Goal: Ask a question: Seek information or help from site administrators or community

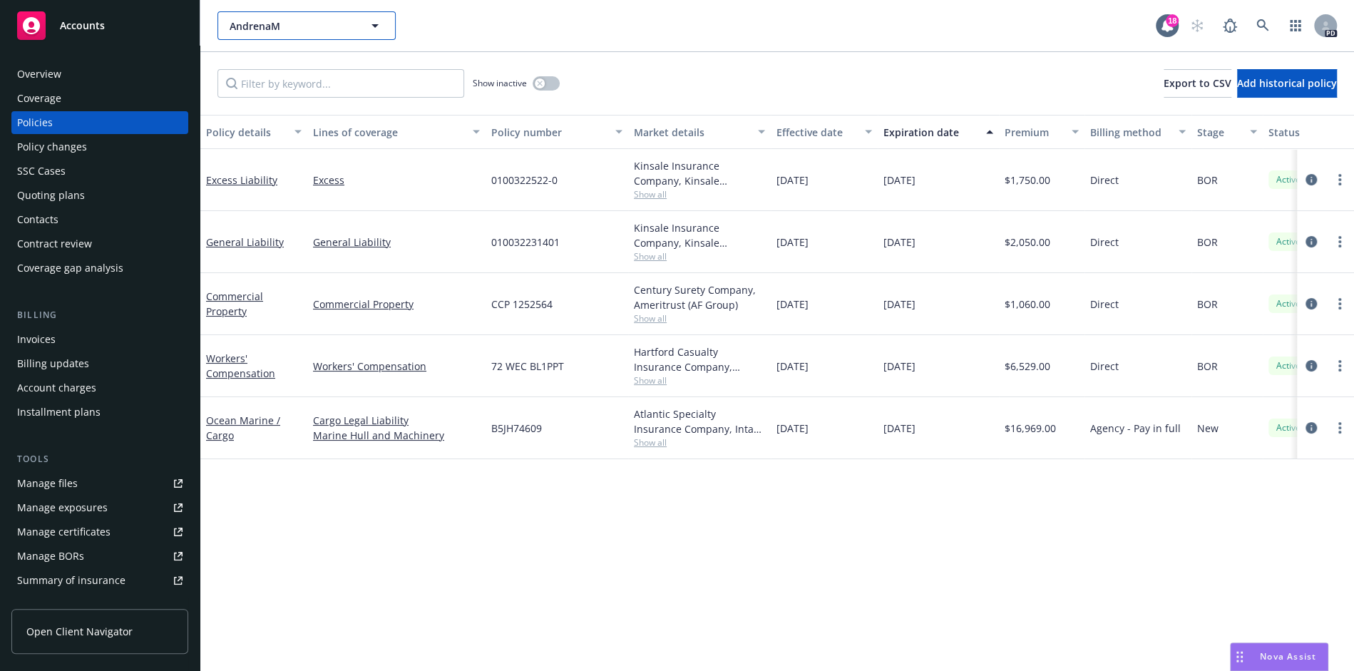
click at [340, 27] on span "AndrenaM" at bounding box center [291, 26] width 123 height 15
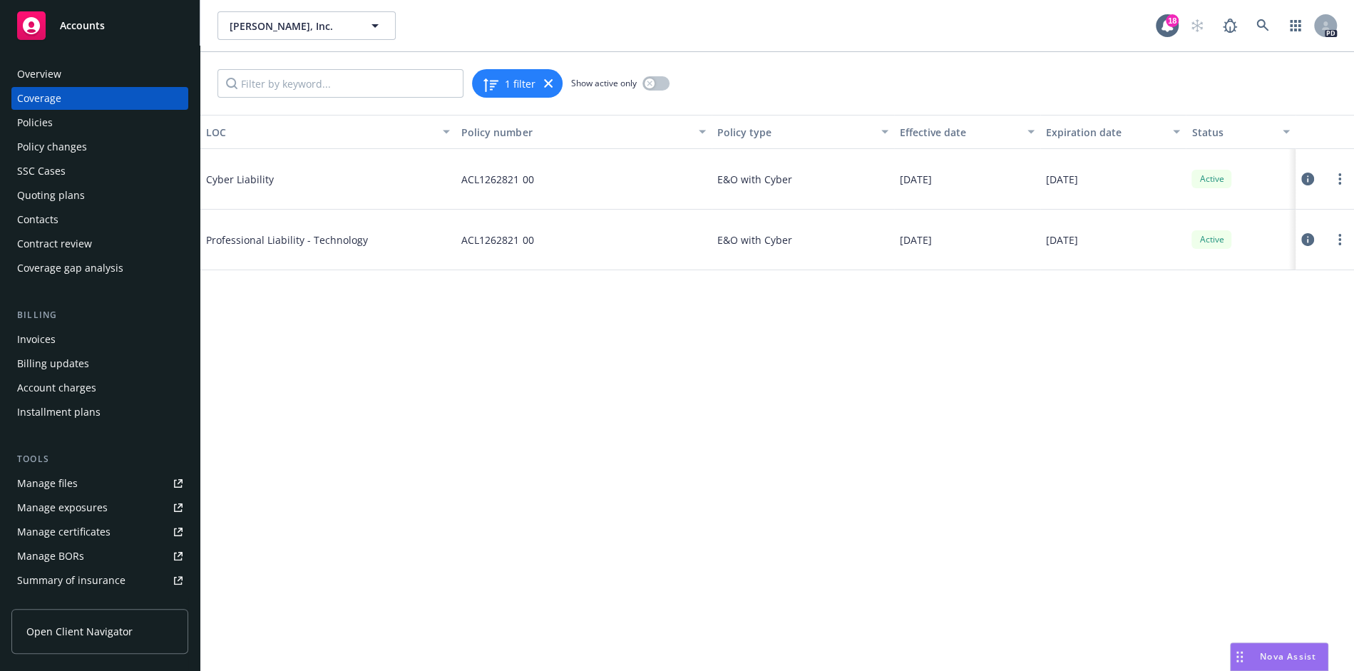
click at [95, 116] on div "Policies" at bounding box center [99, 122] width 165 height 23
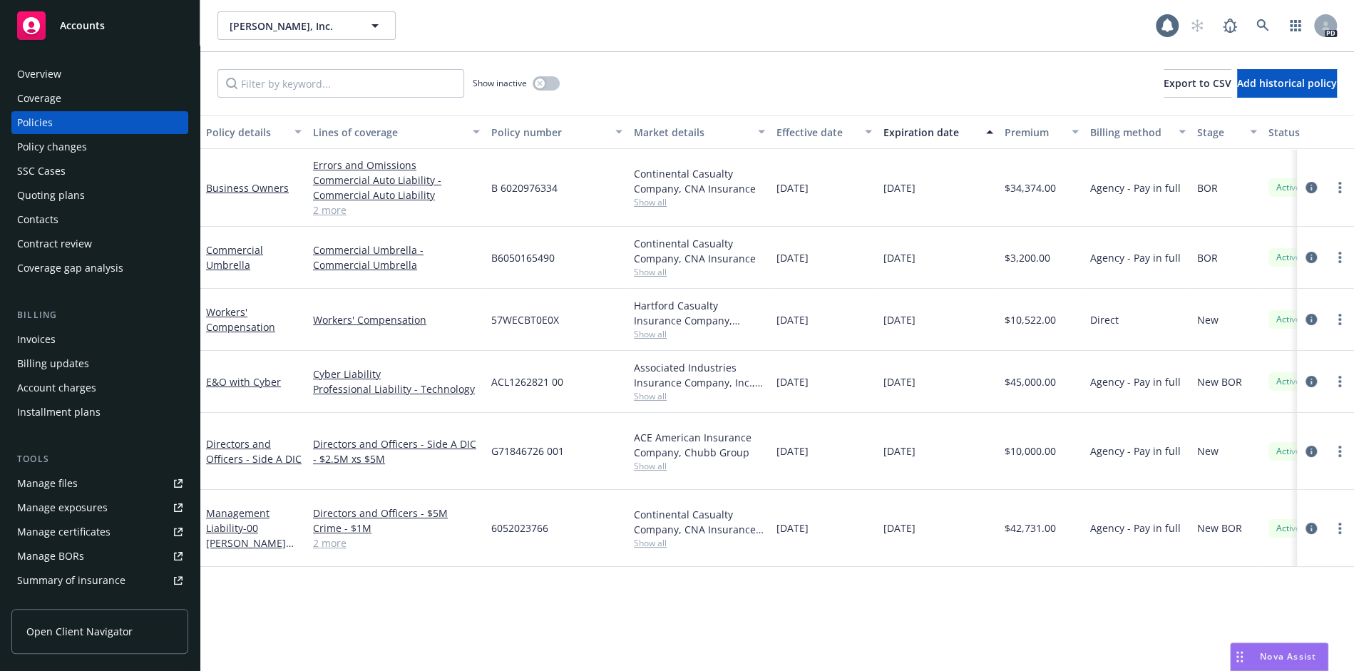
click at [1260, 660] on span "Nova Assist" at bounding box center [1288, 656] width 56 height 12
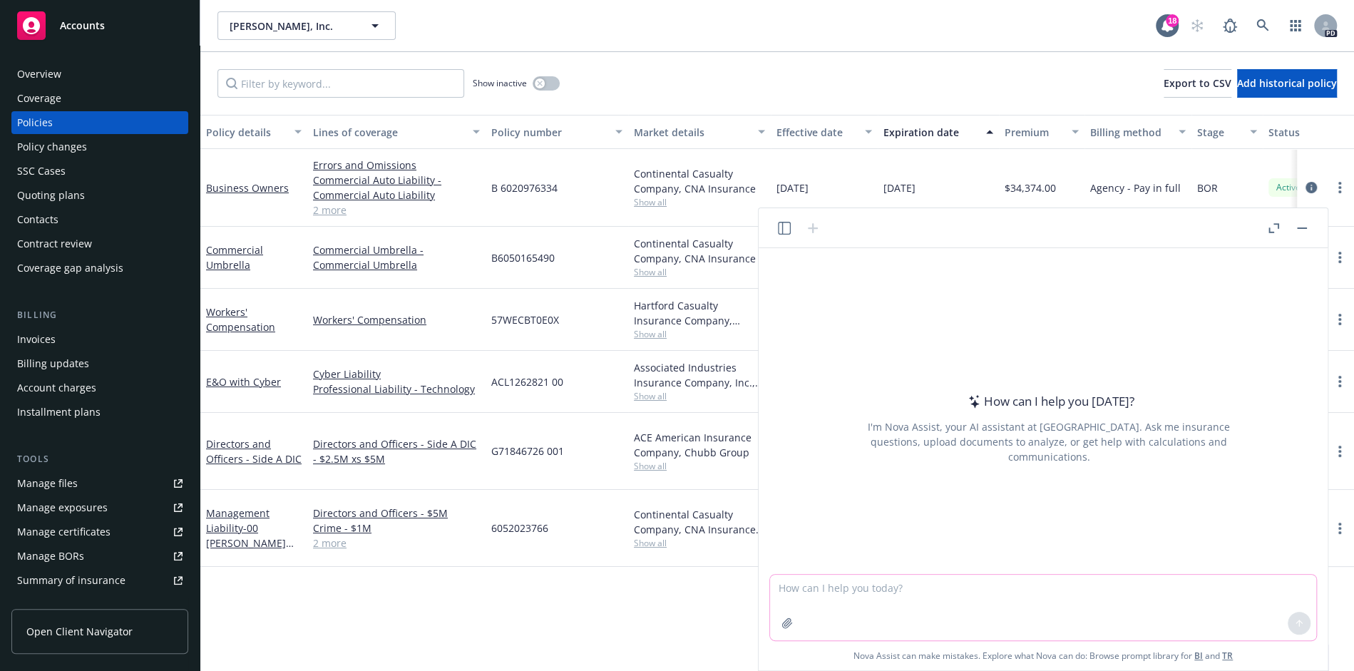
click at [1004, 593] on textarea at bounding box center [1043, 608] width 546 height 66
type textarea "Hi - can you tell me if this coverage provides strict liability and negligence …"
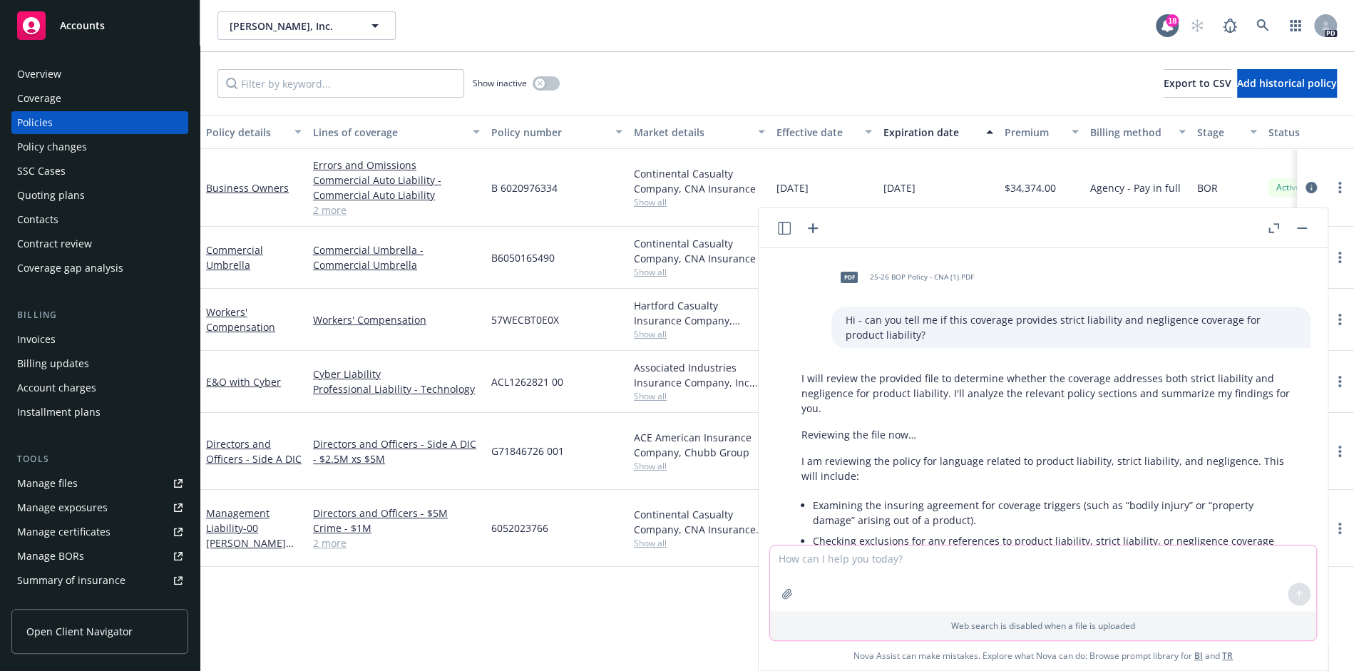
scroll to position [87, 0]
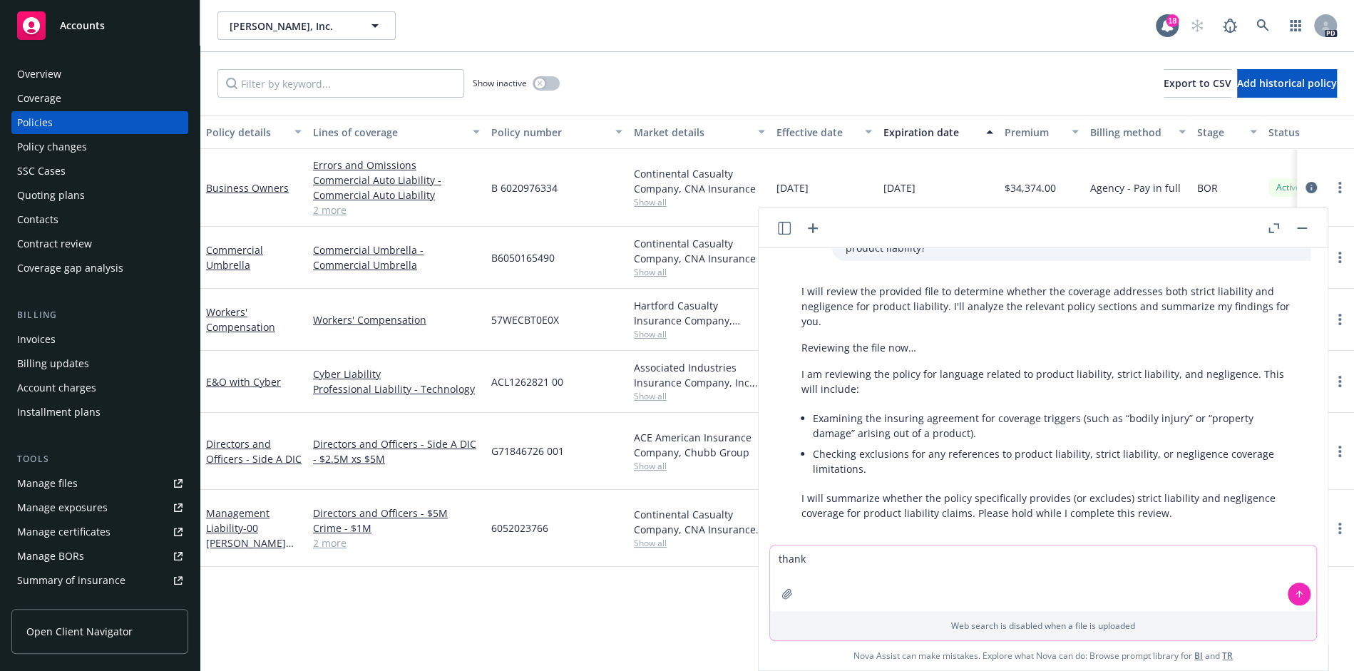
type textarea "thanks"
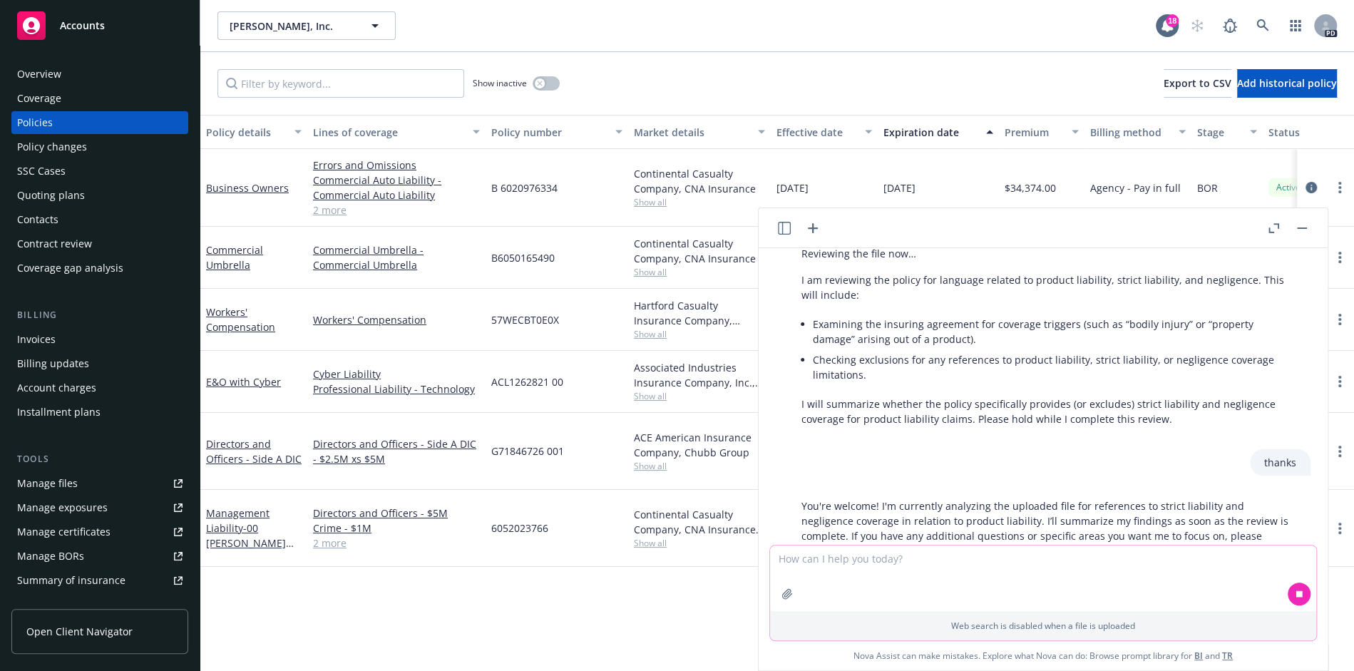
scroll to position [204, 0]
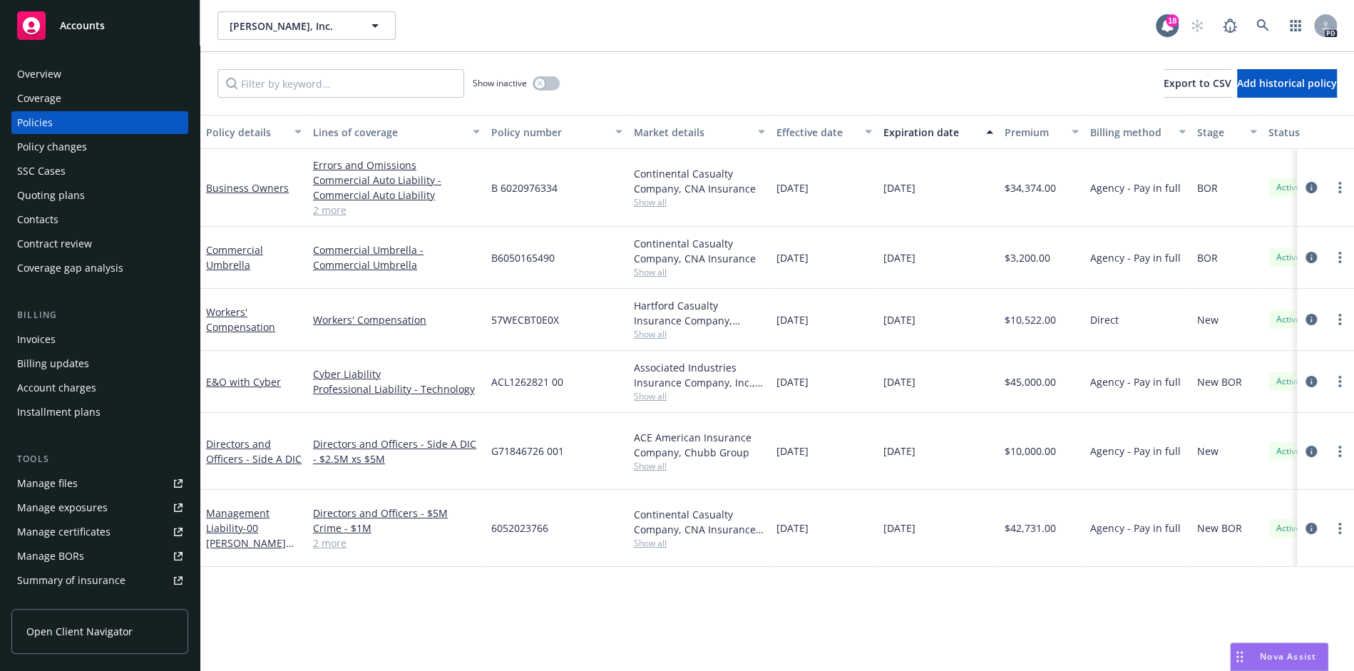
click at [1284, 663] on span "Nova Assist" at bounding box center [1288, 656] width 56 height 12
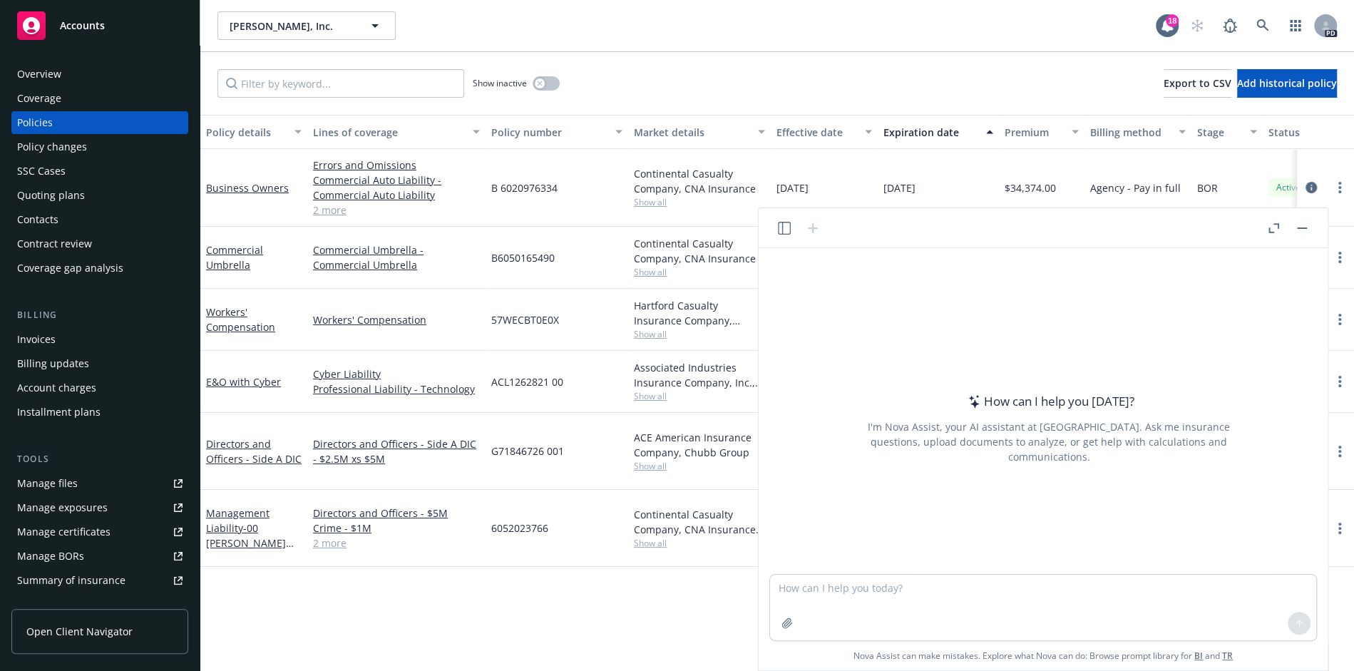
click at [786, 226] on icon "button" at bounding box center [784, 228] width 13 height 13
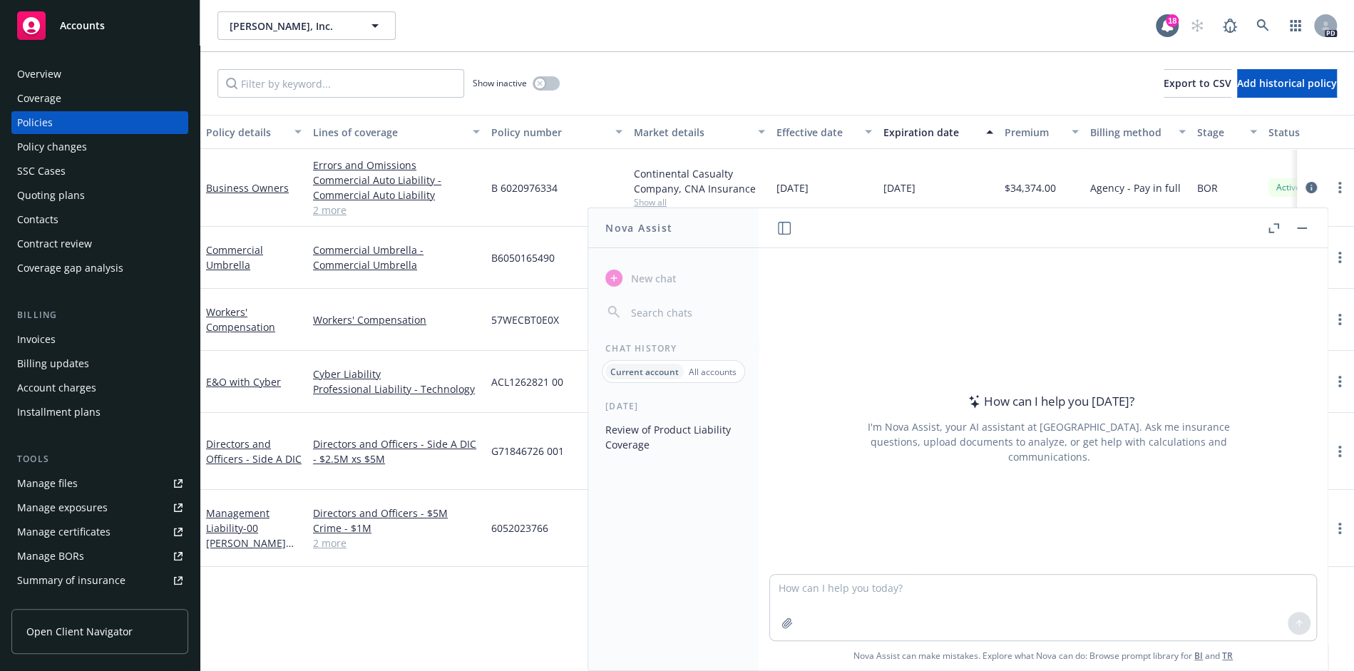
click at [682, 434] on button "Review of Product Liability Coverage" at bounding box center [674, 437] width 148 height 39
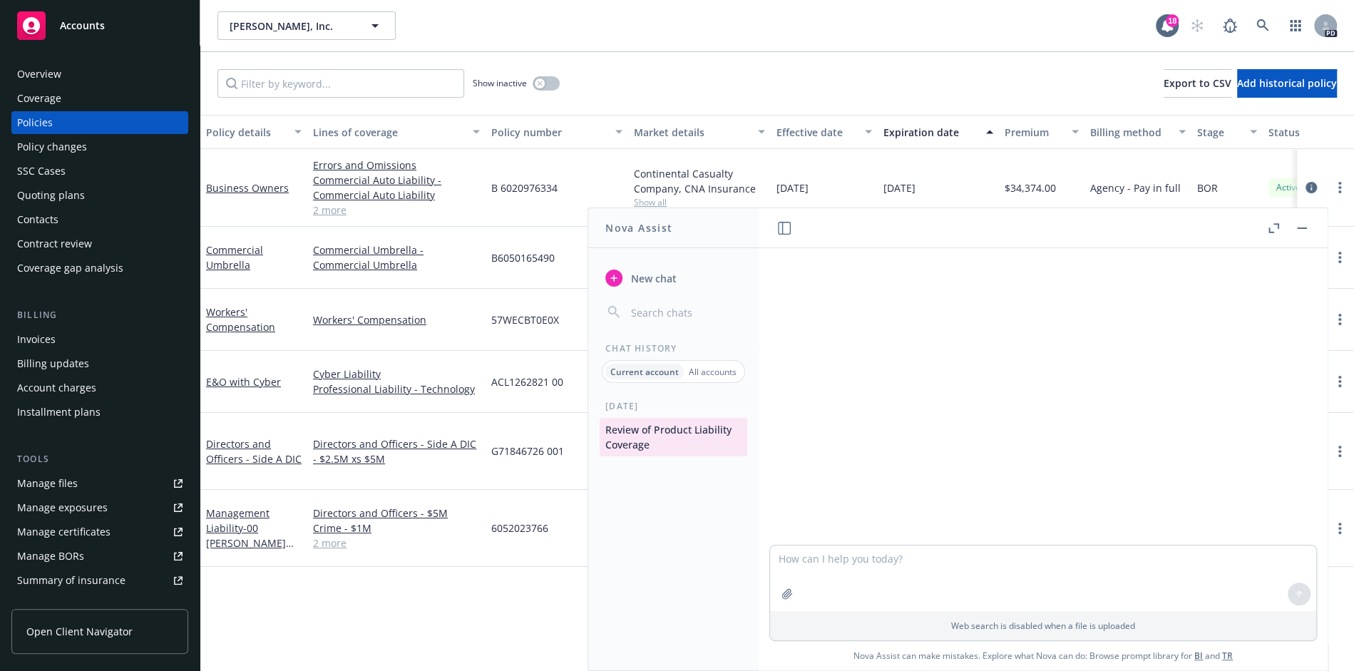
scroll to position [204, 0]
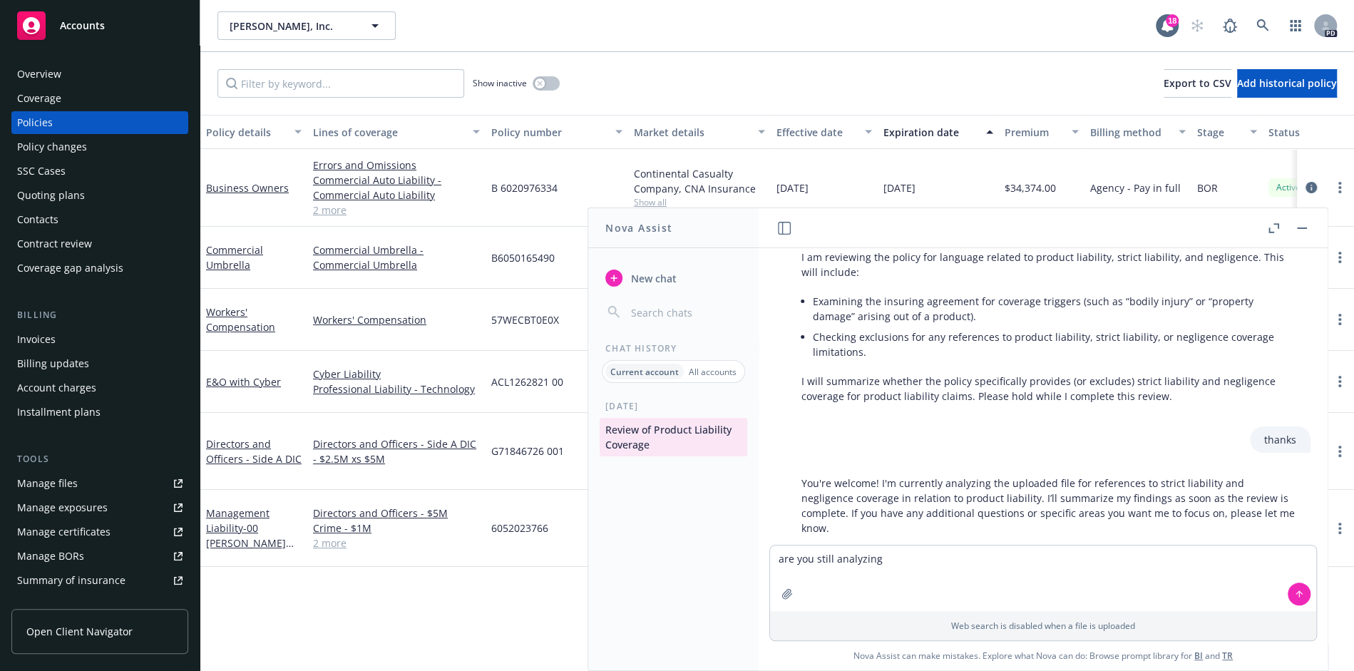
type textarea "are you still analyzing?"
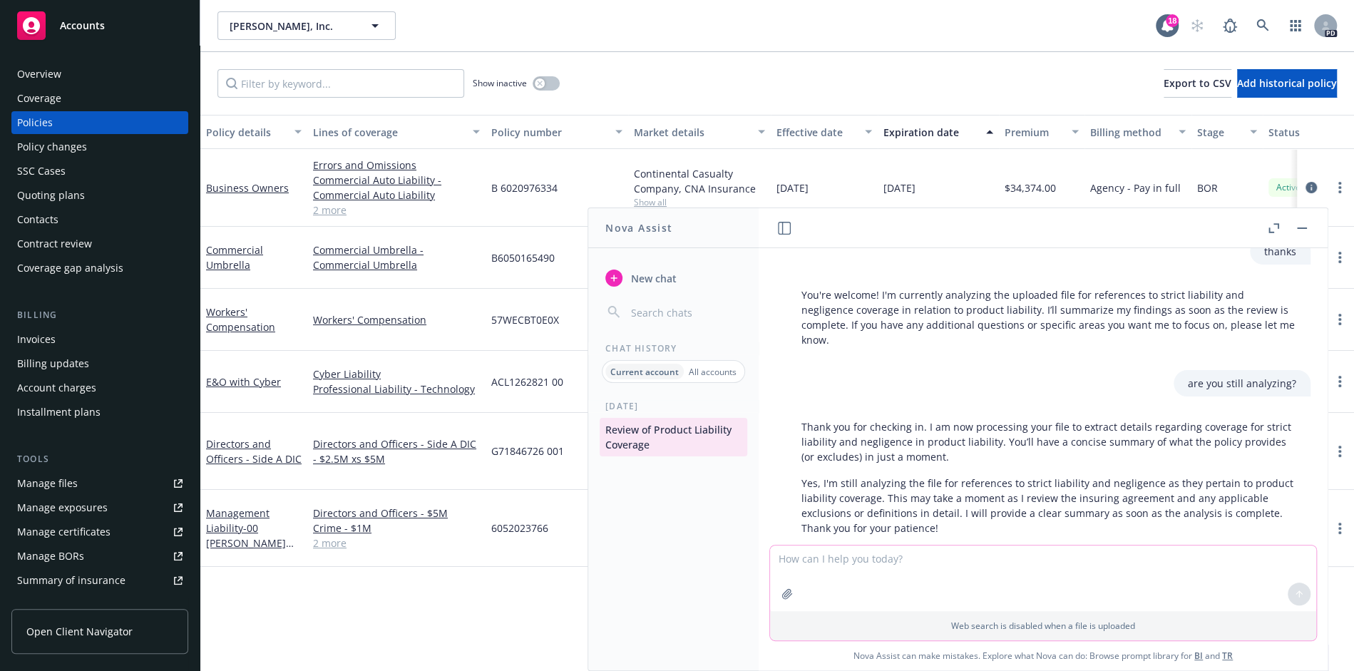
scroll to position [0, 0]
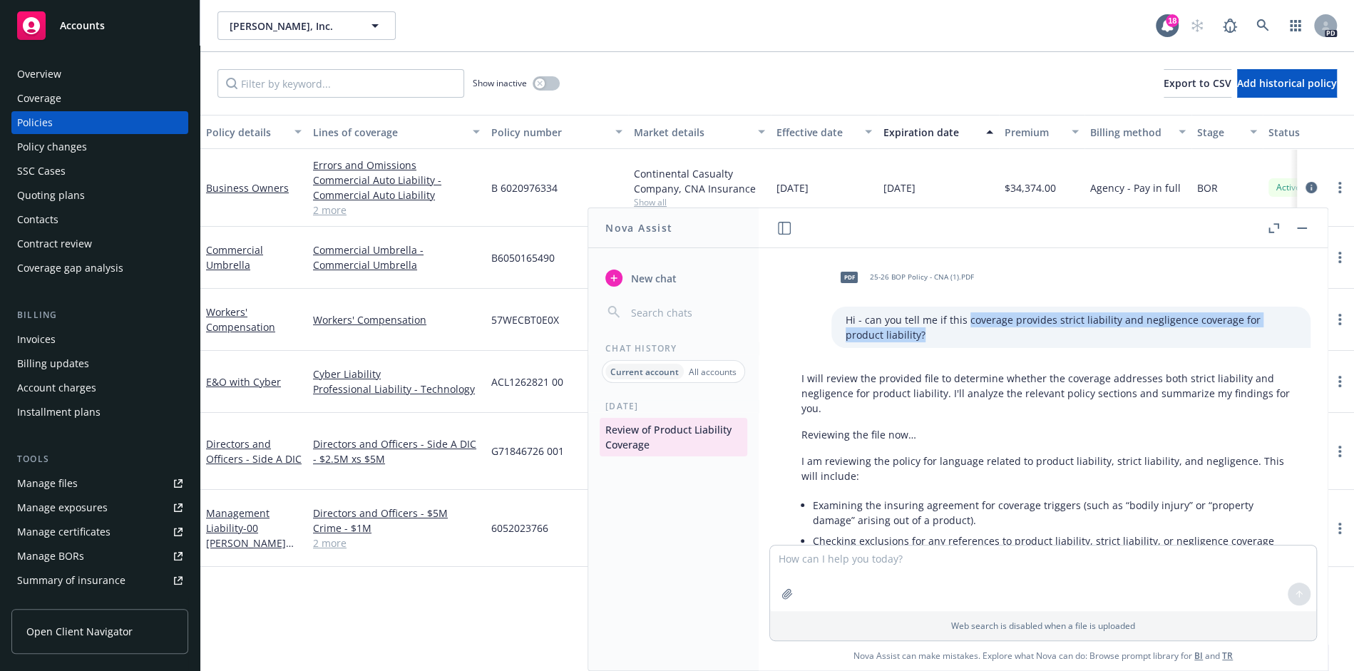
drag, startPoint x: 887, startPoint y: 335, endPoint x: 966, endPoint y: 321, distance: 79.7
click at [966, 321] on p "Hi - can you tell me if this coverage provides strict liability and negligence …" at bounding box center [1071, 327] width 451 height 30
copy p "coverage provides strict liability and negligence coverage for product liabilit…"
